Goal: Information Seeking & Learning: Learn about a topic

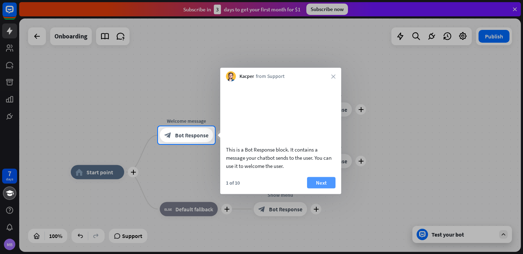
click at [324, 188] on button "Next" at bounding box center [321, 182] width 28 height 11
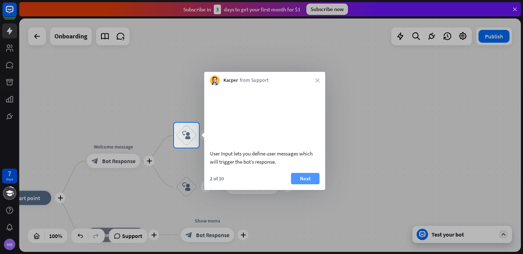
click at [307, 184] on button "Next" at bounding box center [305, 178] width 28 height 11
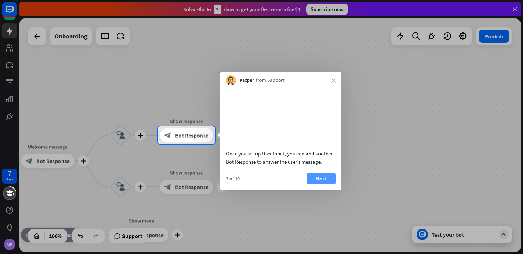
click at [314, 184] on button "Next" at bounding box center [321, 178] width 28 height 11
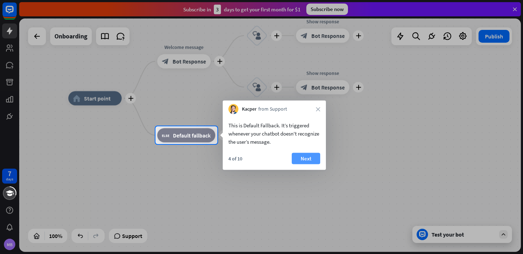
click at [306, 160] on button "Next" at bounding box center [306, 158] width 28 height 11
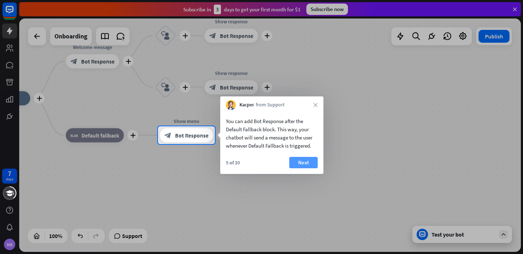
click at [310, 164] on button "Next" at bounding box center [303, 162] width 28 height 11
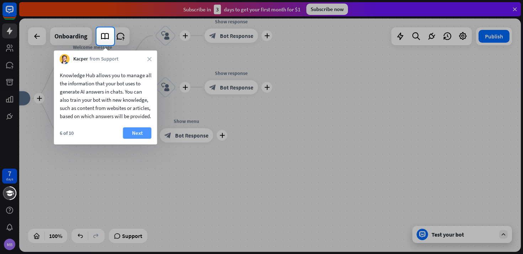
click at [145, 139] on button "Next" at bounding box center [137, 132] width 28 height 11
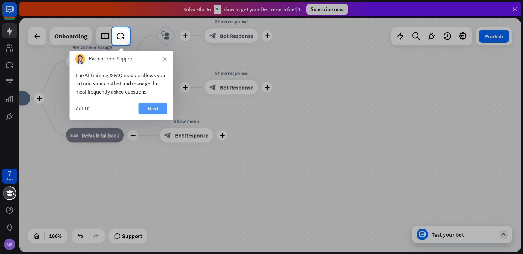
click at [155, 110] on button "Next" at bounding box center [153, 108] width 28 height 11
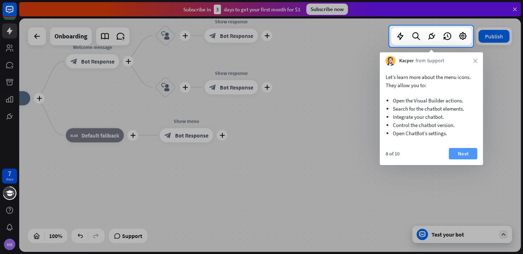
click at [458, 154] on button "Next" at bounding box center [463, 153] width 28 height 11
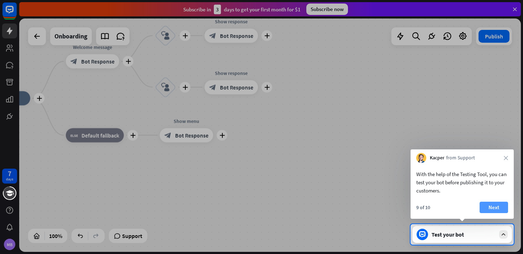
click at [493, 207] on button "Next" at bounding box center [493, 207] width 28 height 11
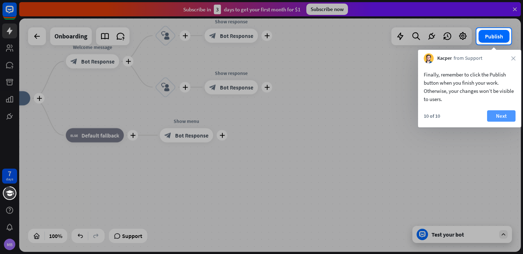
click at [498, 115] on button "Next" at bounding box center [501, 115] width 28 height 11
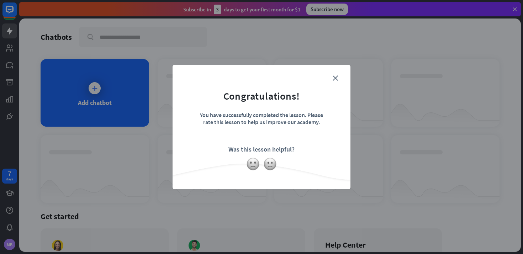
click at [339, 76] on form "Congratulations! You have successfully completed the lesson. Please rate this l…" at bounding box center [261, 116] width 160 height 85
click at [337, 81] on form "Congratulations! You have successfully completed the lesson. Please rate this l…" at bounding box center [261, 116] width 160 height 85
click at [337, 76] on icon "close" at bounding box center [335, 77] width 5 height 5
